Goal: Task Accomplishment & Management: Use online tool/utility

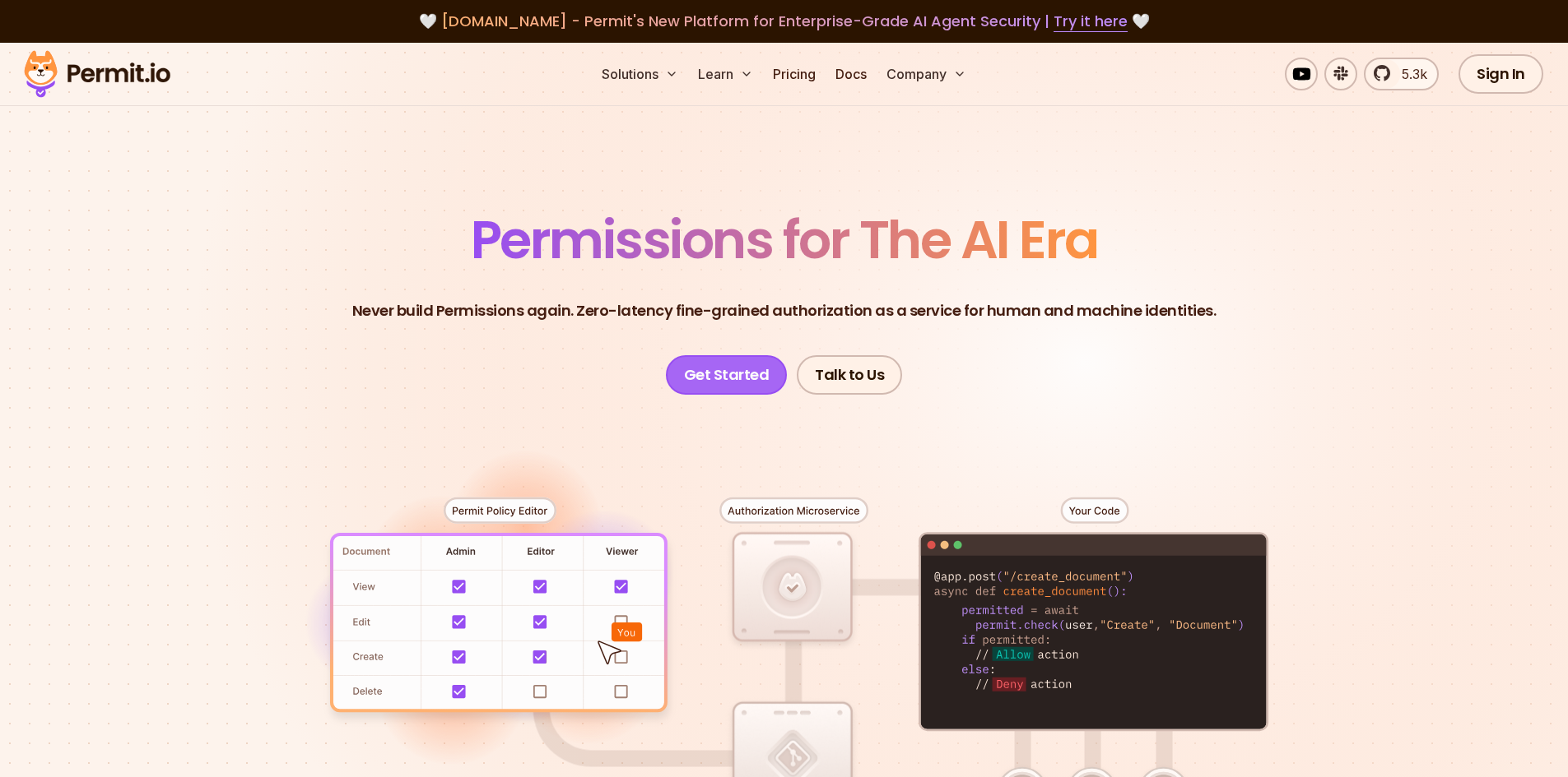
click at [731, 374] on link "Get Started" at bounding box center [726, 375] width 122 height 39
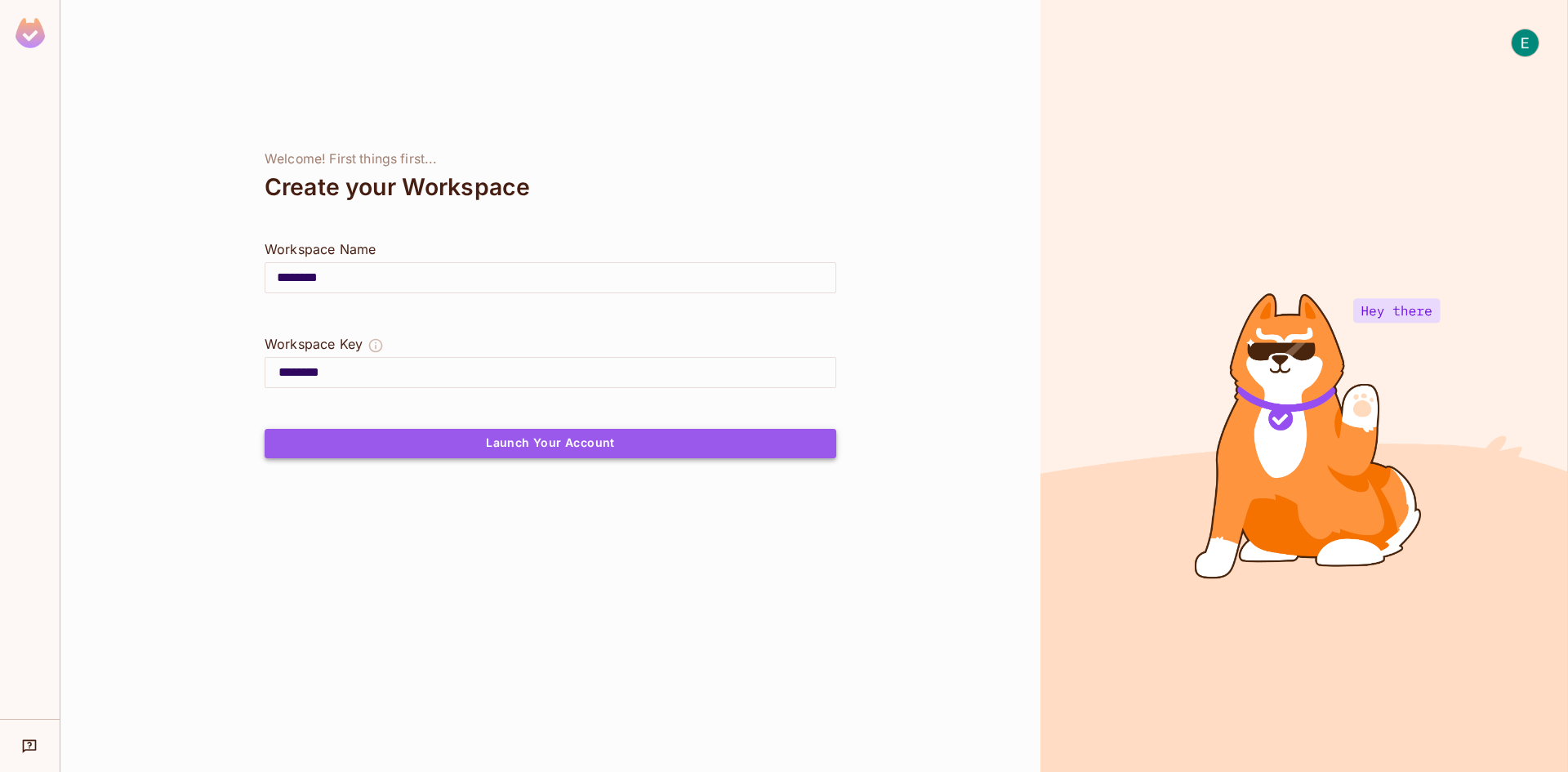
click at [602, 444] on button "Launch Your Account" at bounding box center [550, 444] width 572 height 30
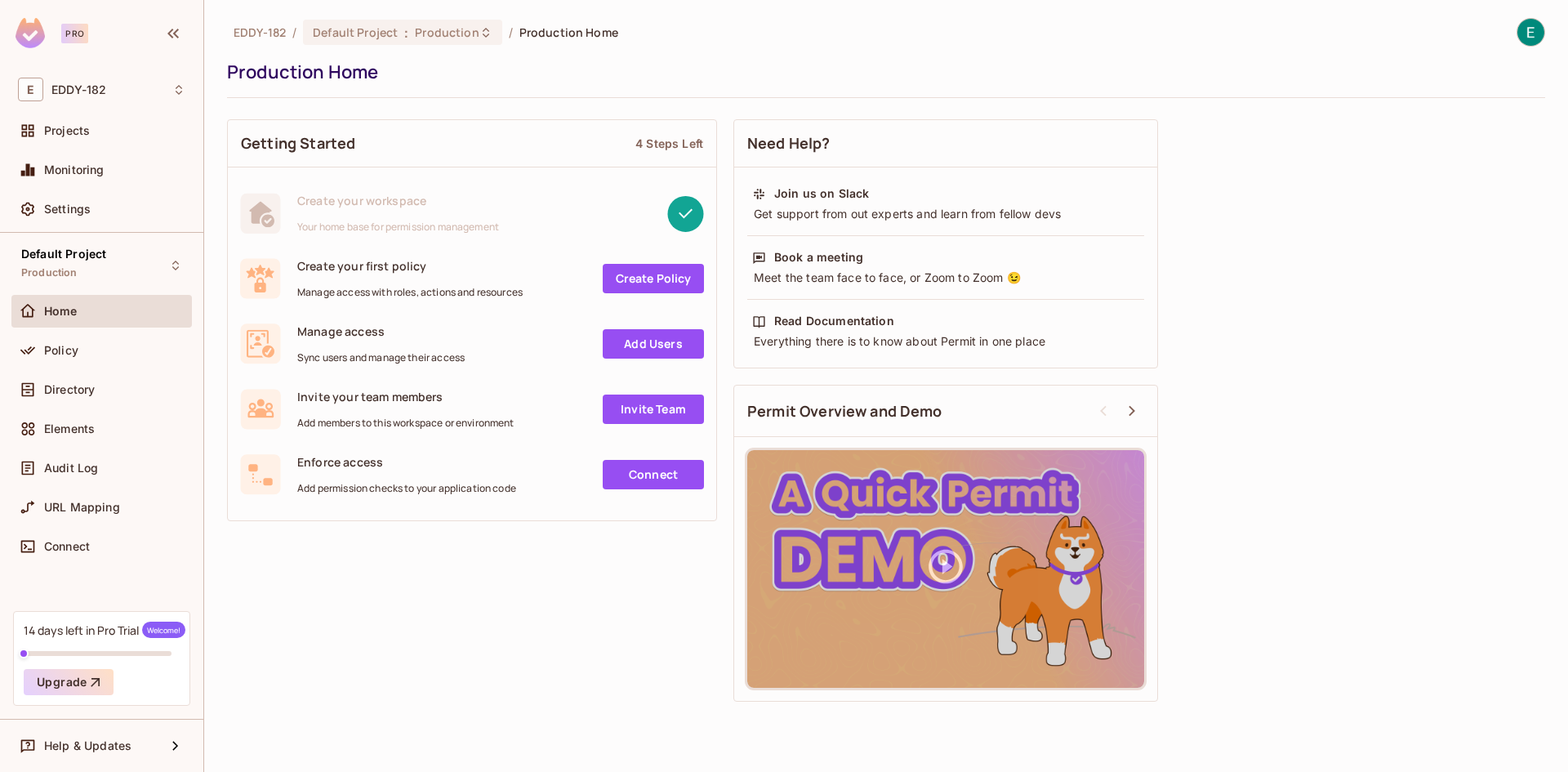
click at [645, 286] on link "Create Policy" at bounding box center [653, 279] width 102 height 30
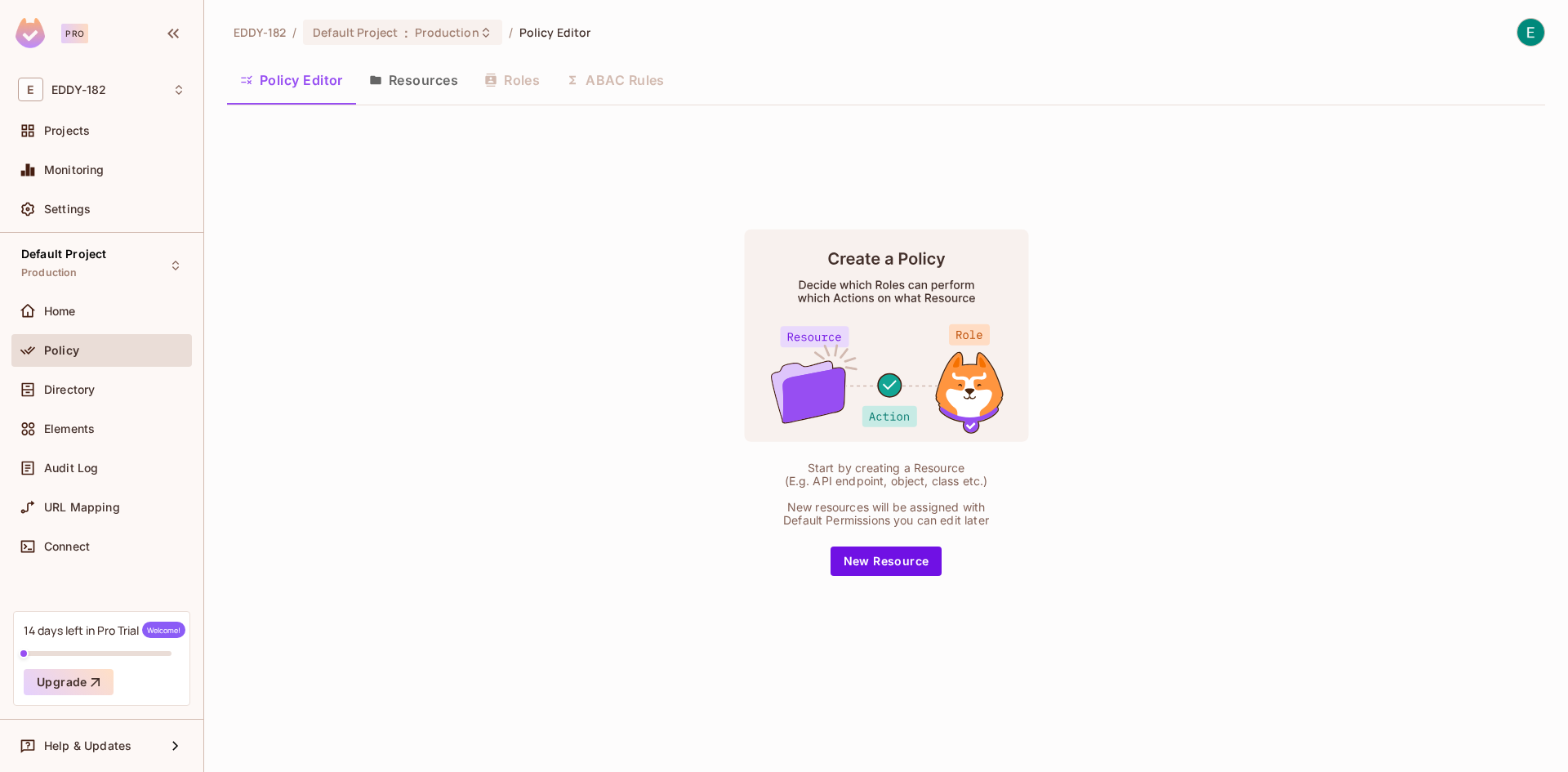
click at [602, 321] on div "Start by creating a Resource (E.g. API endpoint, object, class etc.) New resour…" at bounding box center [886, 402] width 1319 height 568
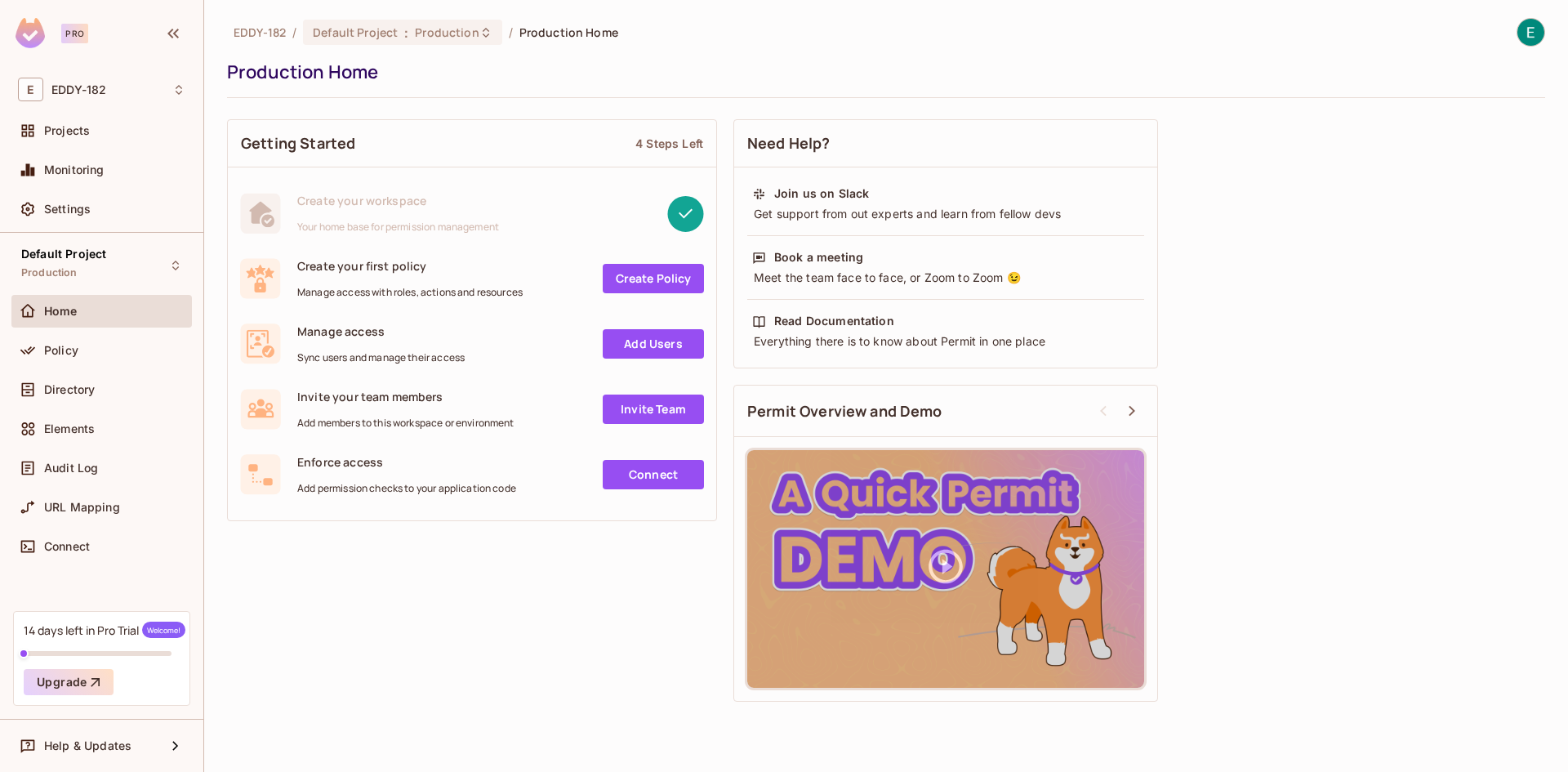
click at [550, 576] on div "Getting Started 4 Steps Left Create your workspace Your home base for permissio…" at bounding box center [886, 411] width 1319 height 599
click at [91, 136] on div "Projects" at bounding box center [115, 130] width 141 height 13
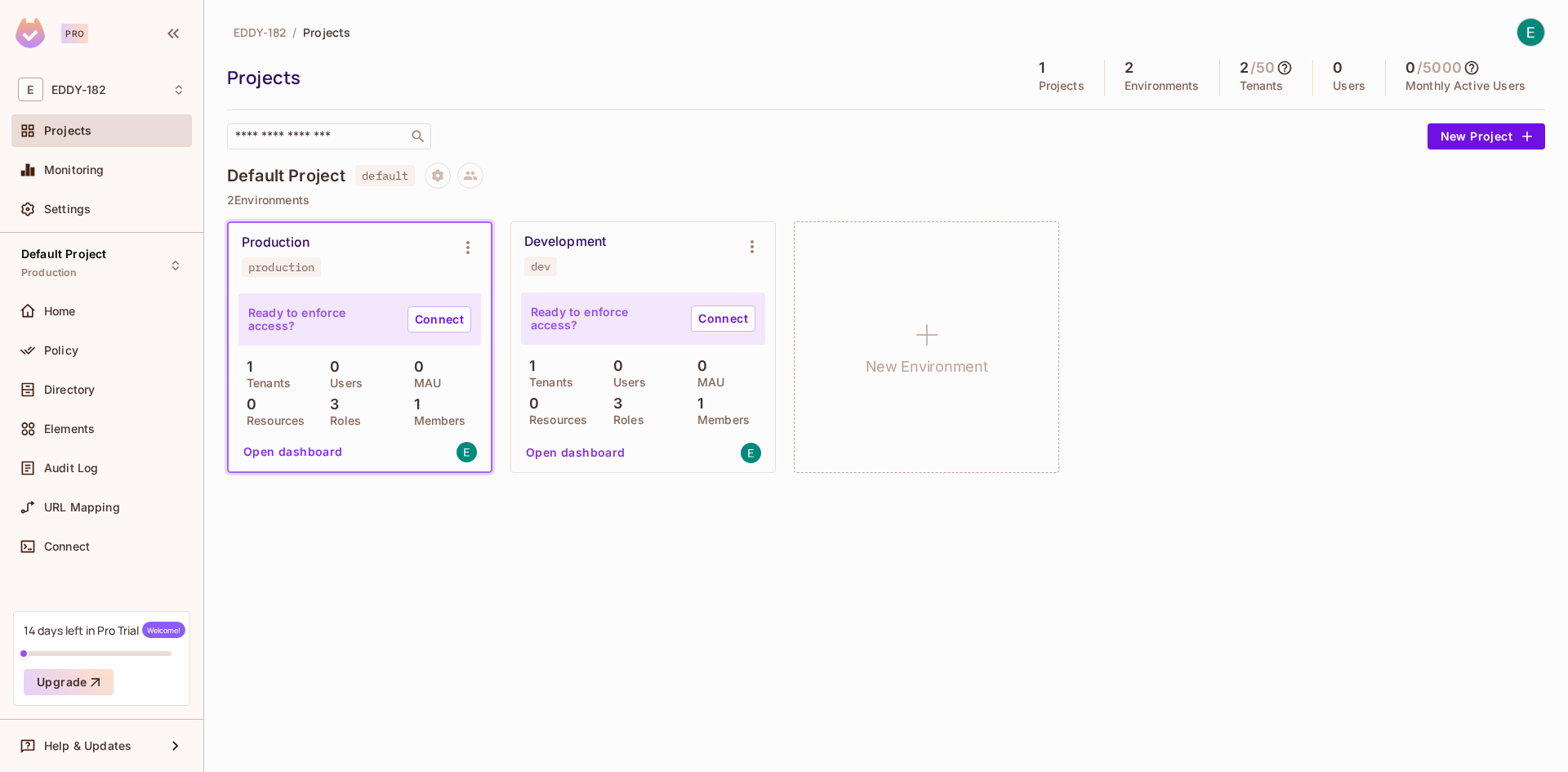
click at [449, 533] on div "EDDY-182 / Projects Projects 1 Projects 2 Environments 2 / 50 Tenants 0 Users 0…" at bounding box center [886, 386] width 1364 height 772
click at [299, 447] on button "Open dashboard" at bounding box center [293, 452] width 113 height 26
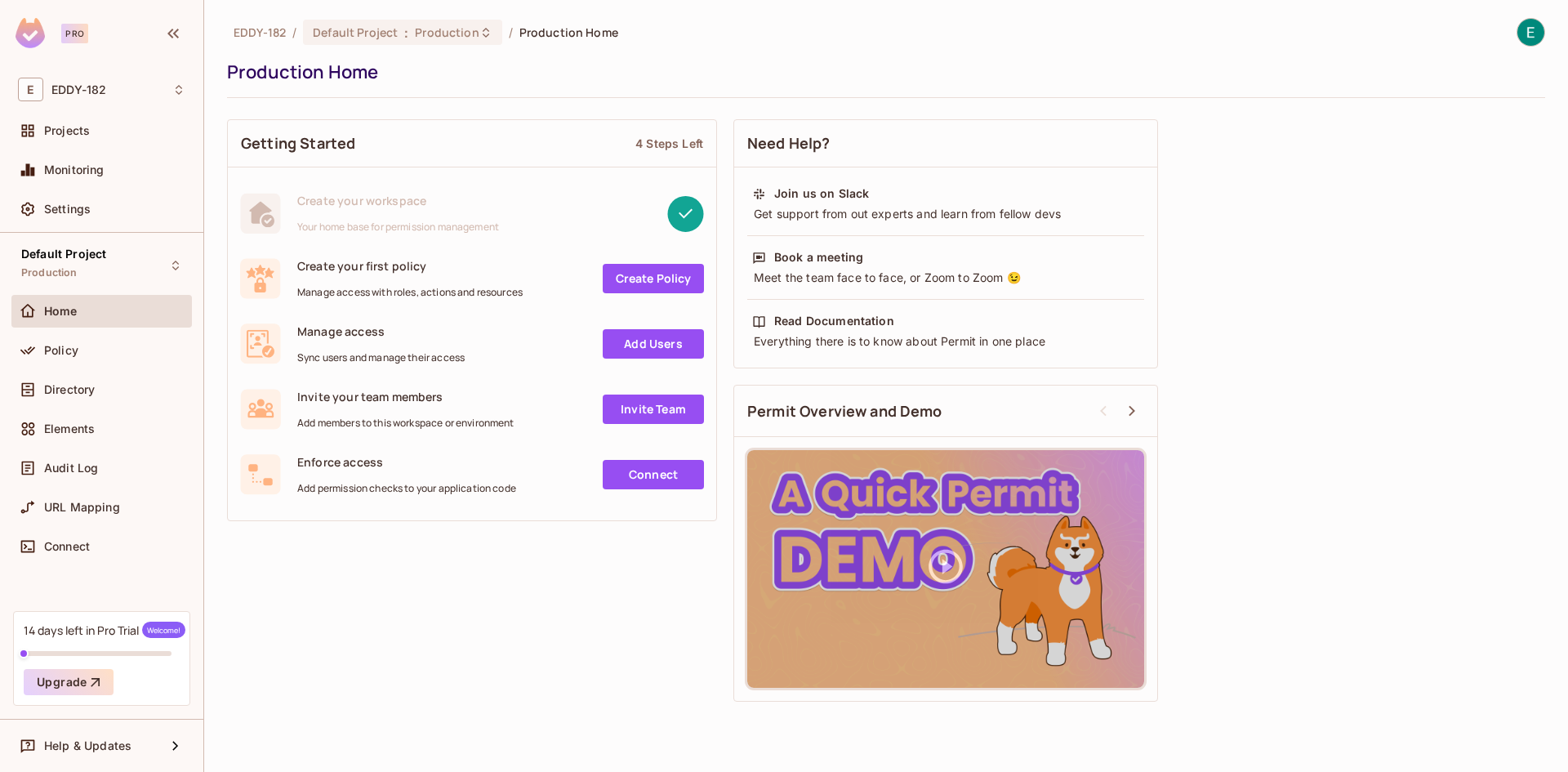
click at [392, 570] on div "Getting Started 4 Steps Left Create your workspace Your home base for permissio…" at bounding box center [886, 411] width 1319 height 599
click at [580, 582] on div "Getting Started 4 Steps Left Create your workspace Your home base for permissio…" at bounding box center [886, 411] width 1319 height 599
